Goal: Use online tool/utility: Utilize a website feature to perform a specific function

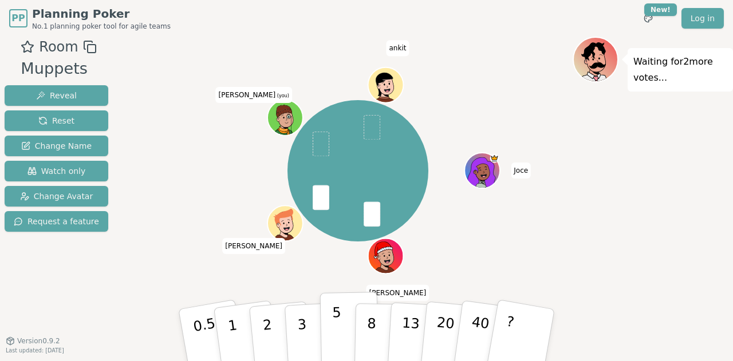
click at [338, 318] on p "5" at bounding box center [337, 336] width 10 height 62
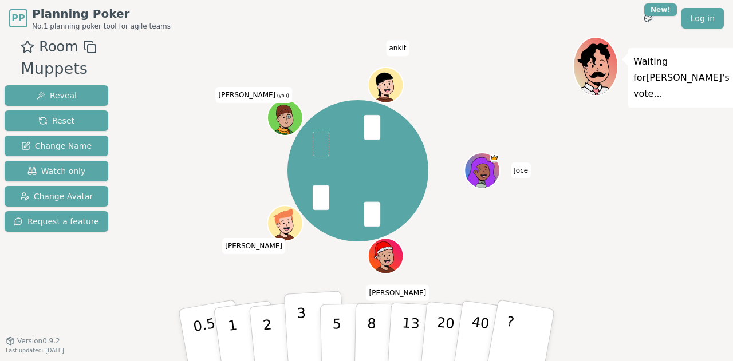
click at [294, 321] on button "3" at bounding box center [315, 335] width 62 height 89
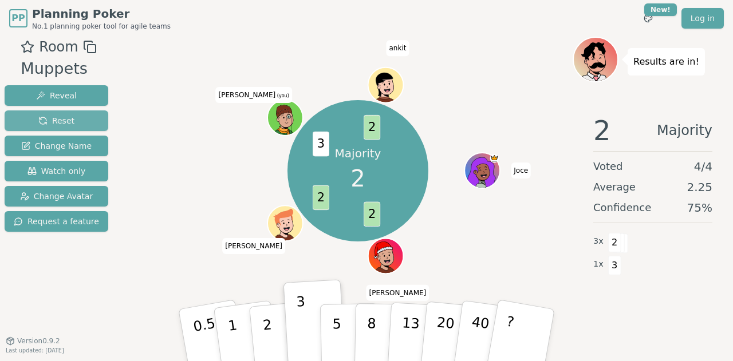
click at [76, 114] on button "Reset" at bounding box center [57, 121] width 104 height 21
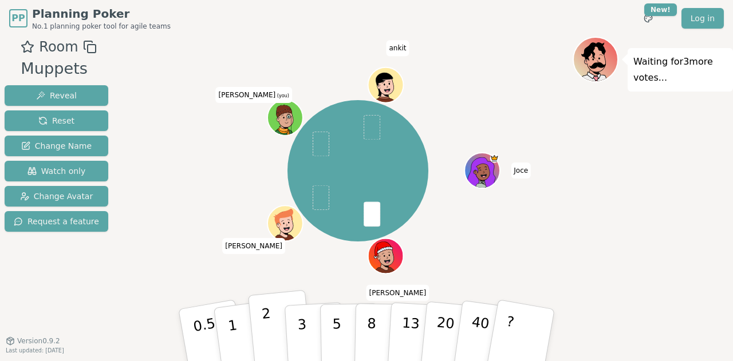
click at [277, 323] on button "2" at bounding box center [280, 335] width 65 height 91
click at [297, 327] on button "3" at bounding box center [315, 335] width 62 height 89
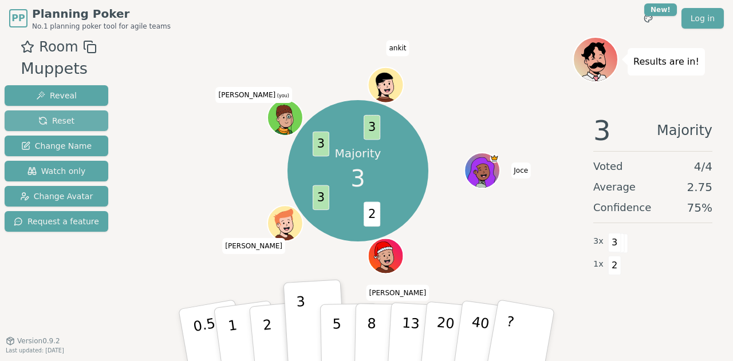
click at [65, 116] on span "Reset" at bounding box center [56, 120] width 36 height 11
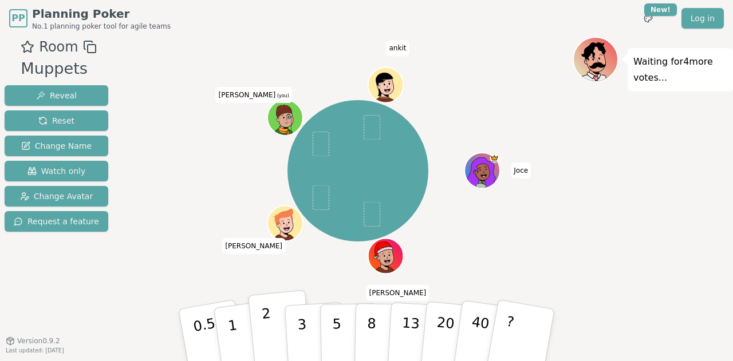
click at [258, 325] on button "2" at bounding box center [280, 335] width 65 height 91
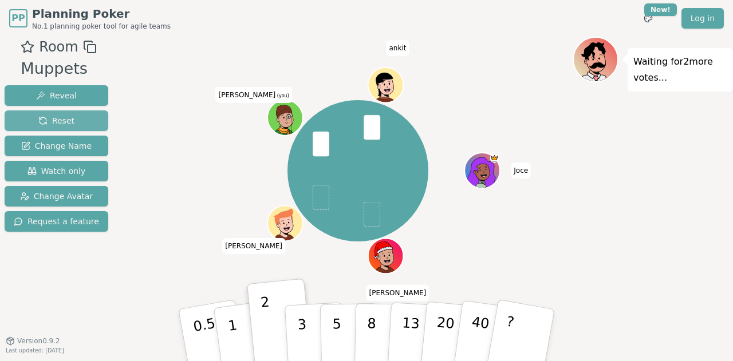
click at [72, 122] on button "Reset" at bounding box center [57, 121] width 104 height 21
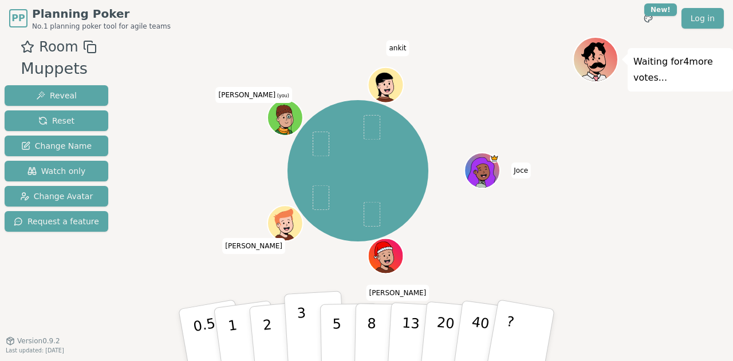
click at [295, 326] on button "3" at bounding box center [315, 335] width 62 height 89
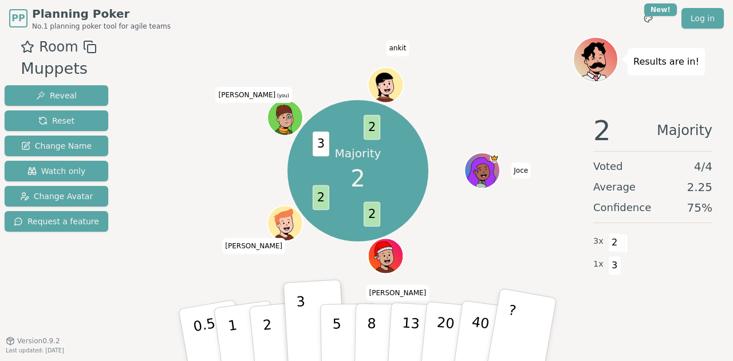
click at [494, 334] on button "?" at bounding box center [522, 335] width 72 height 94
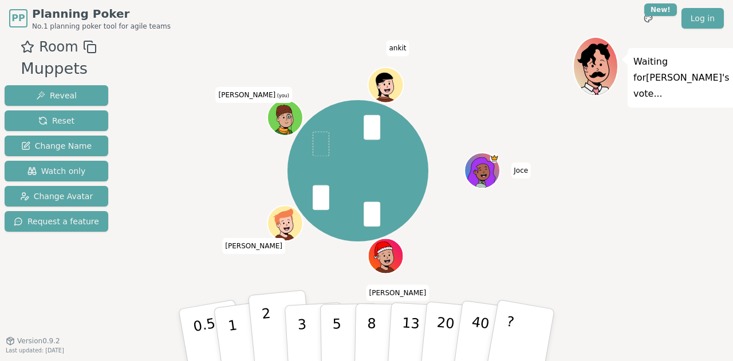
click at [268, 322] on p "2" at bounding box center [268, 337] width 15 height 62
